Goal: Task Accomplishment & Management: Complete application form

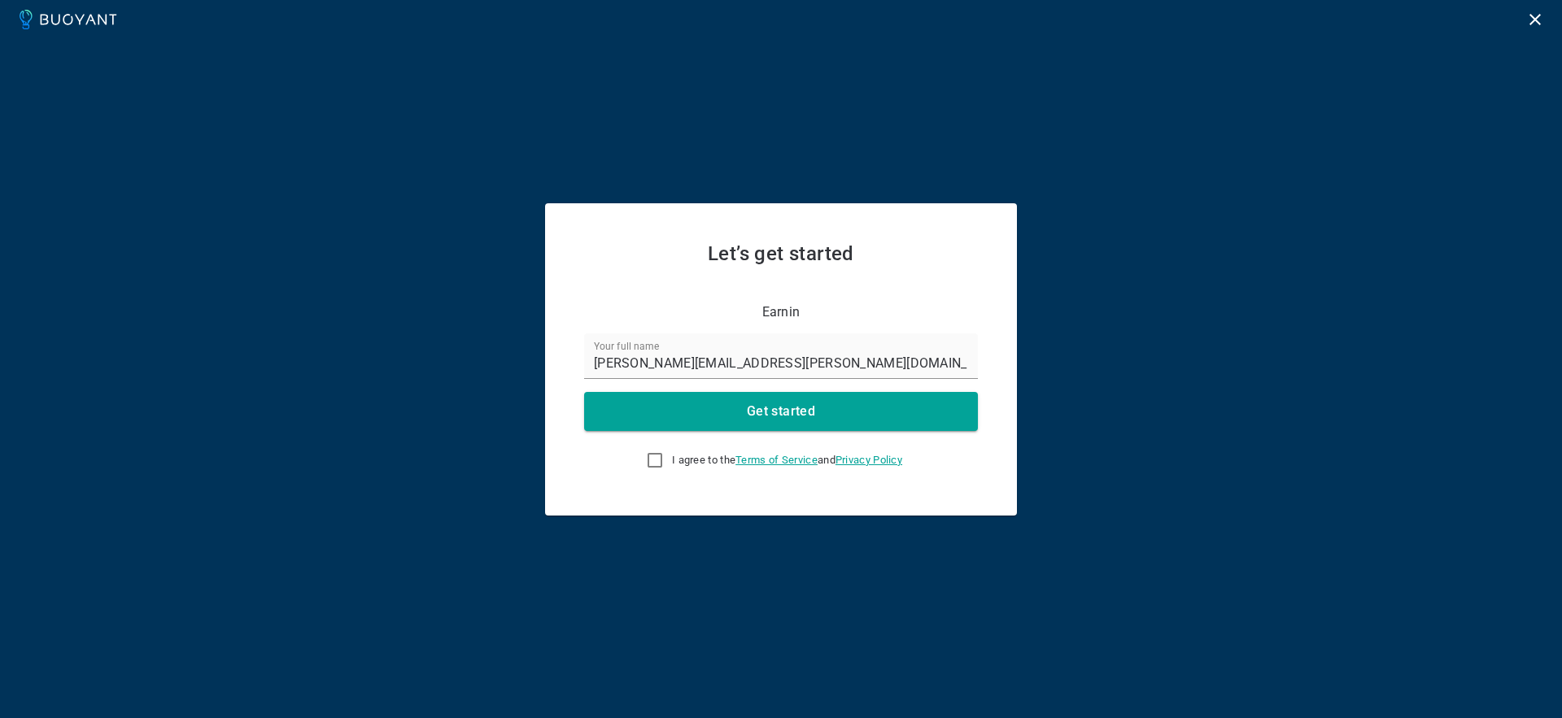
drag, startPoint x: 783, startPoint y: 412, endPoint x: 713, endPoint y: 490, distance: 104.3
click at [718, 490] on div "Let’s get started Earnin Your full name vivekanandan.balaguru@earnin.com Get st…" at bounding box center [781, 359] width 472 height 312
click at [651, 464] on input "I agree to the Terms of Service and Privacy Policy" at bounding box center [655, 461] width 20 height 20
checkbox input "true"
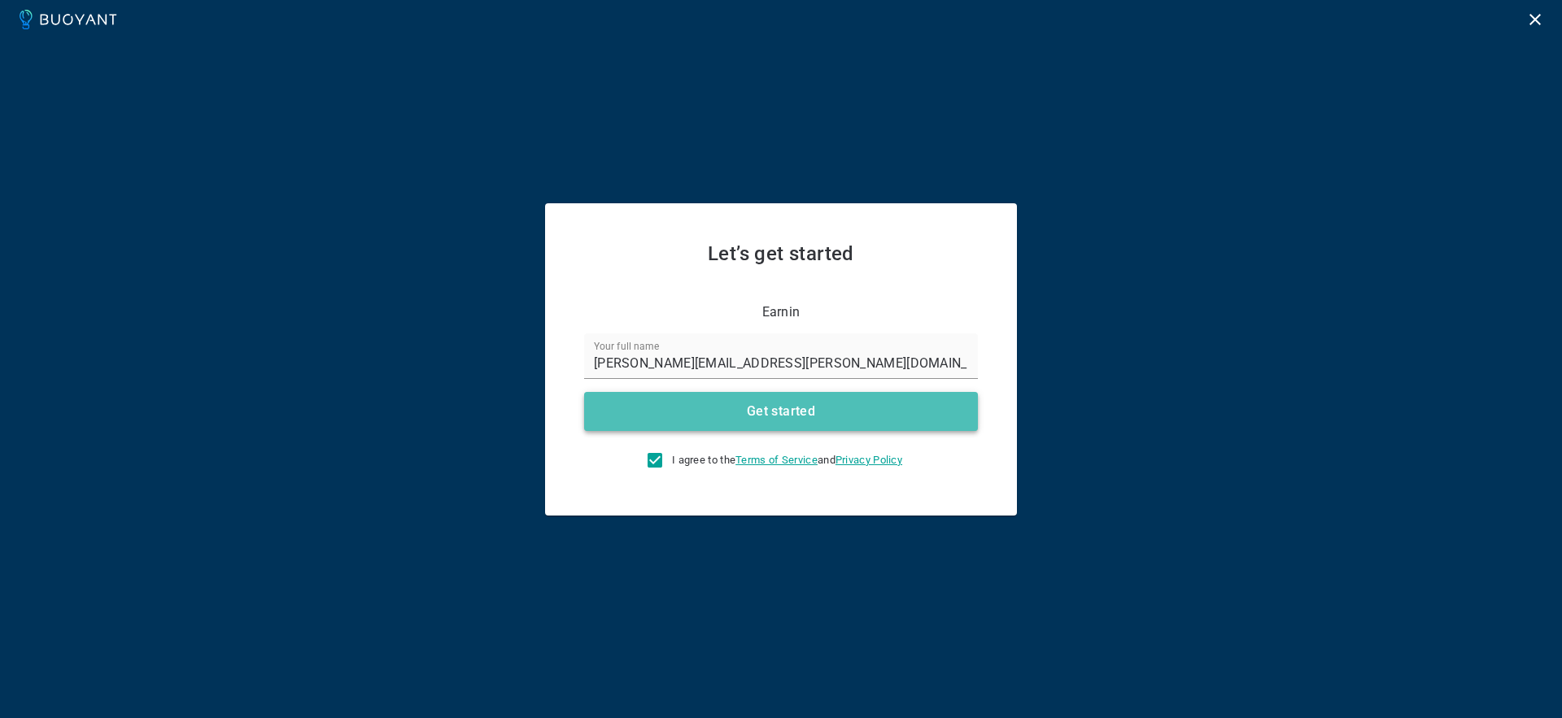
click at [764, 403] on h4 "Get started" at bounding box center [781, 411] width 68 height 16
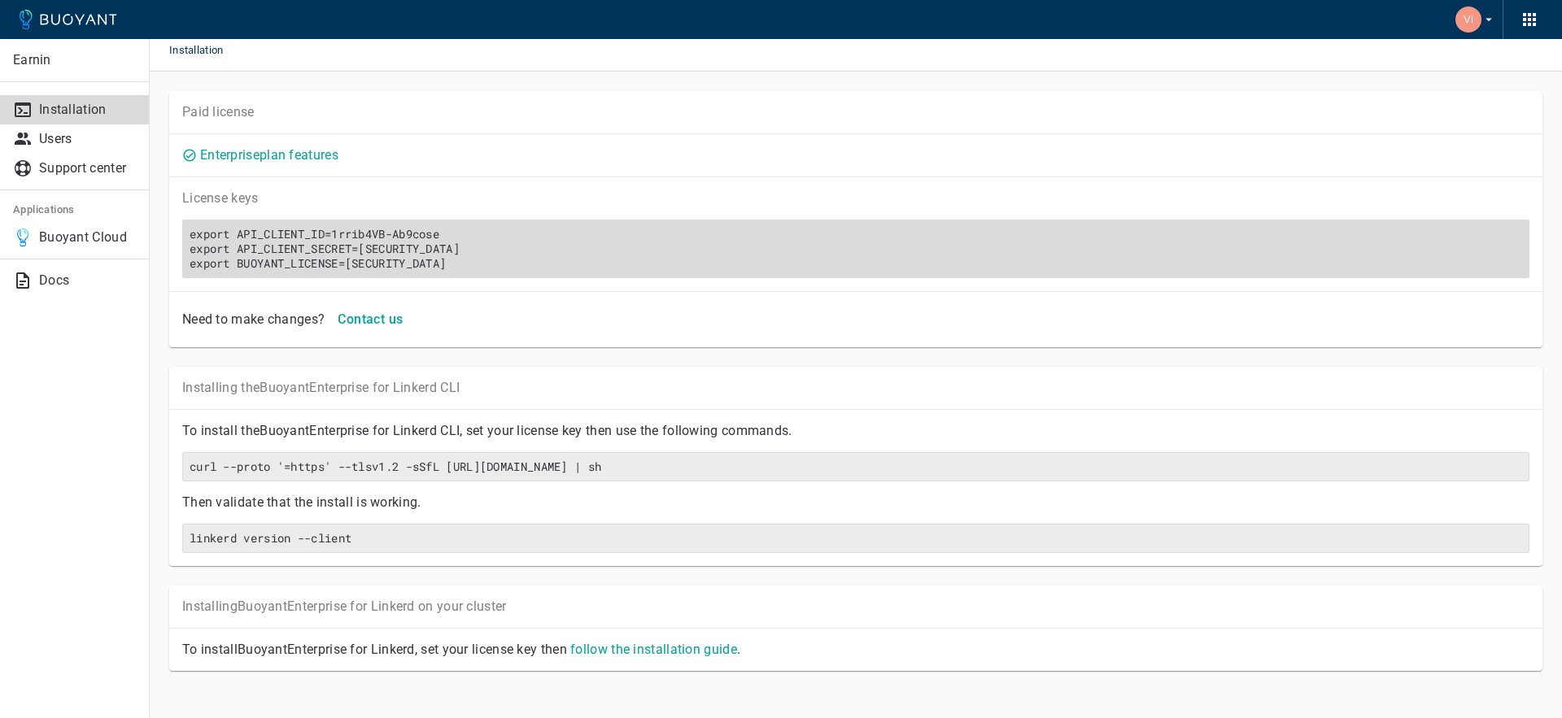
scroll to position [8, 0]
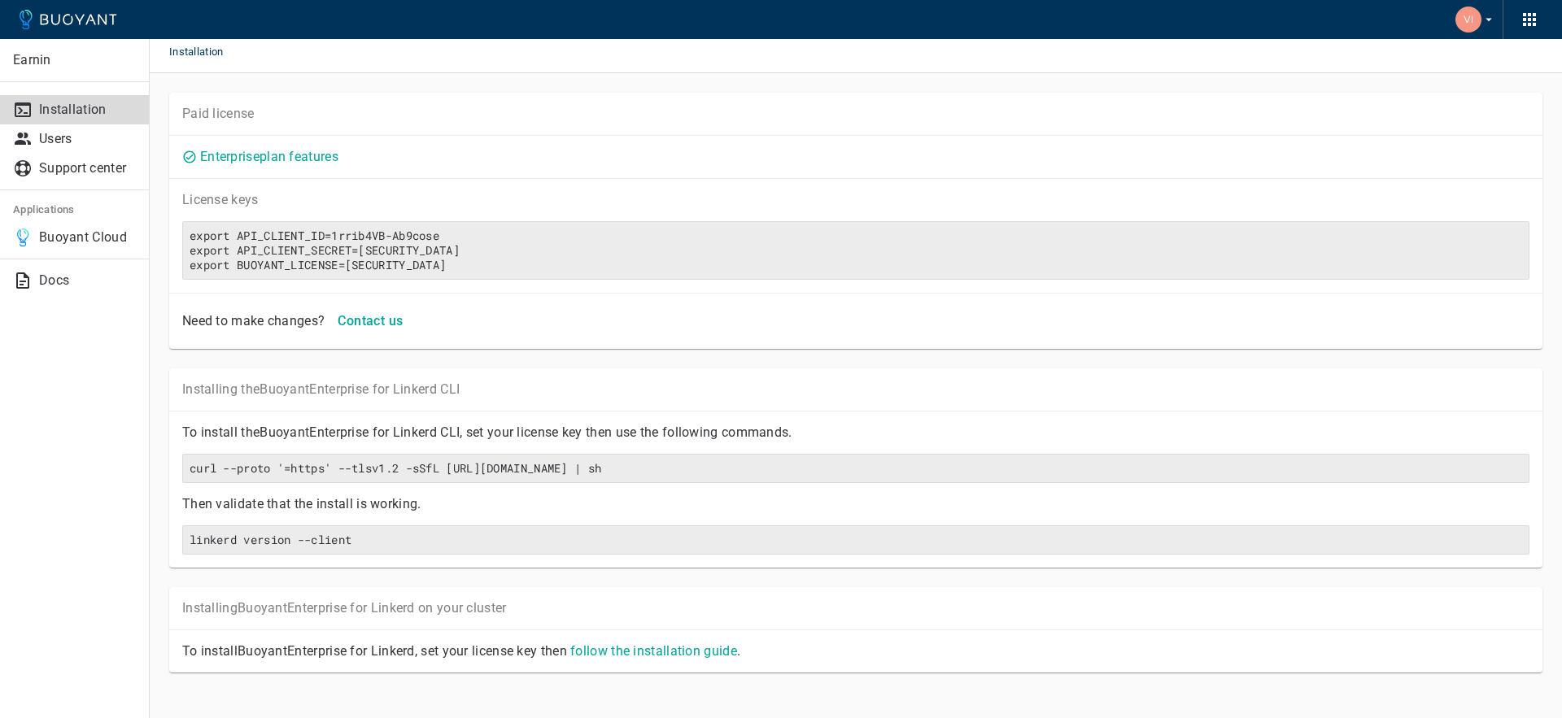
click at [434, 113] on p "Paid license" at bounding box center [855, 114] width 1347 height 16
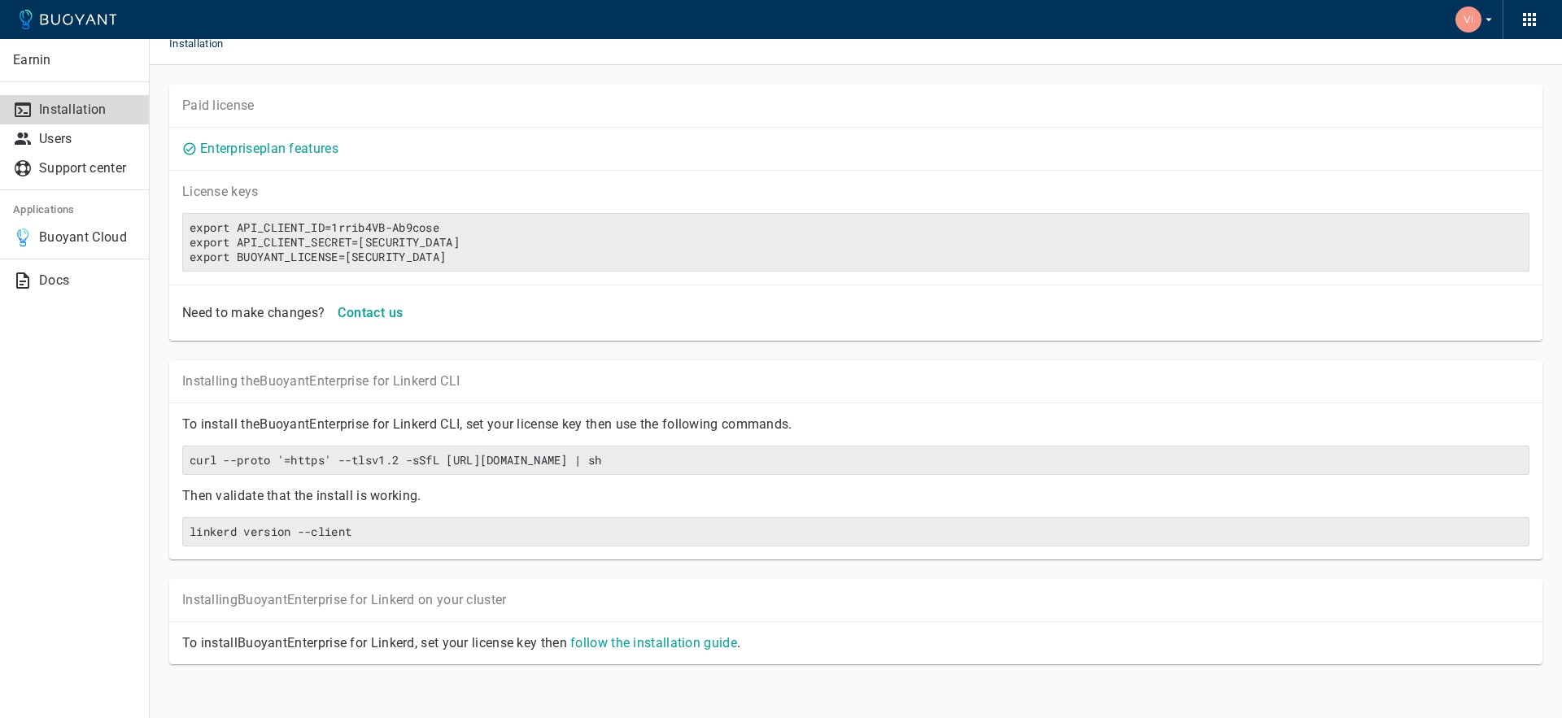
drag, startPoint x: 188, startPoint y: 265, endPoint x: 1550, endPoint y: 266, distance: 1362.5
click at [1552, 265] on html "Earnin Installation Users Support center Applications Buoyant Cloud Docs Instal…" at bounding box center [781, 357] width 1562 height 746
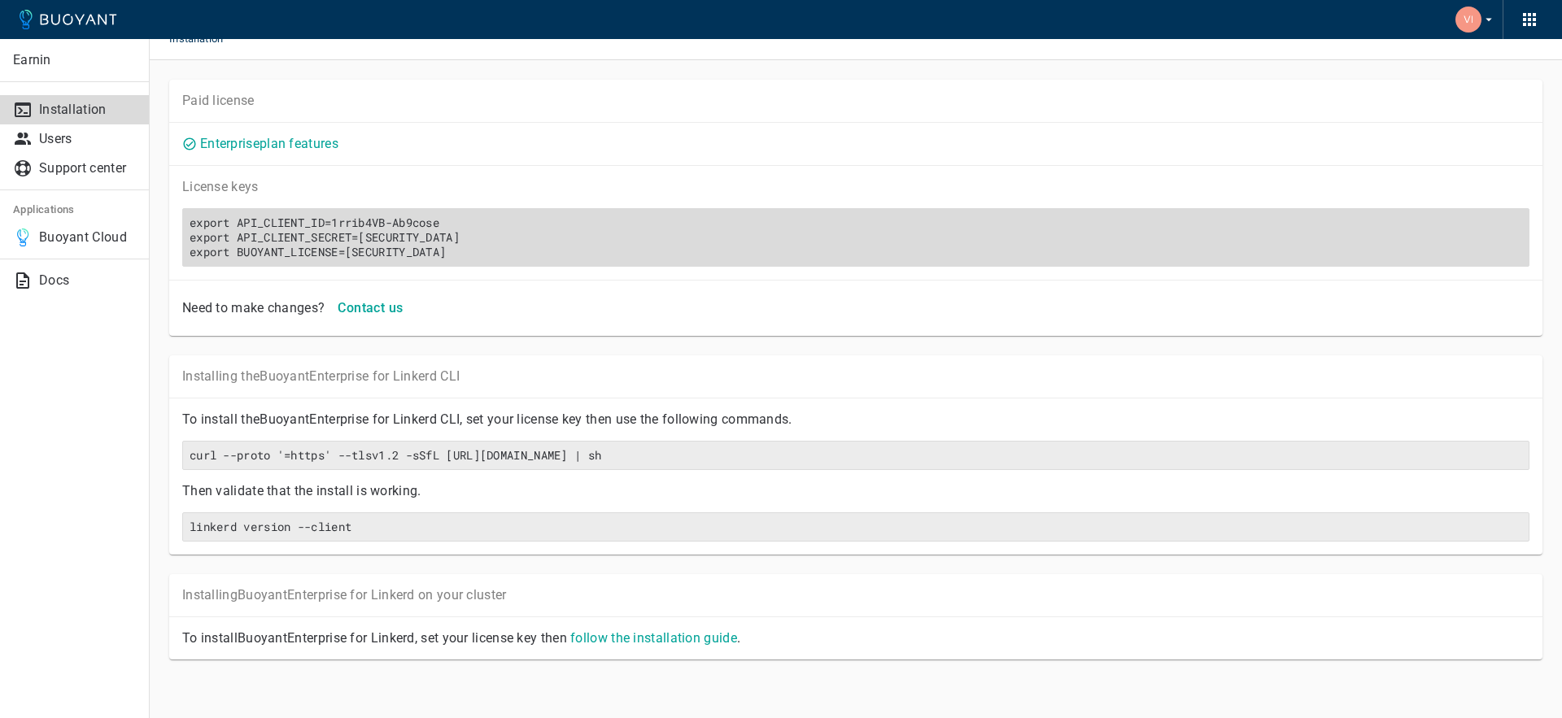
copy h6 "export BUOYANT_LICENSE=[SECURITY_DATA]"
